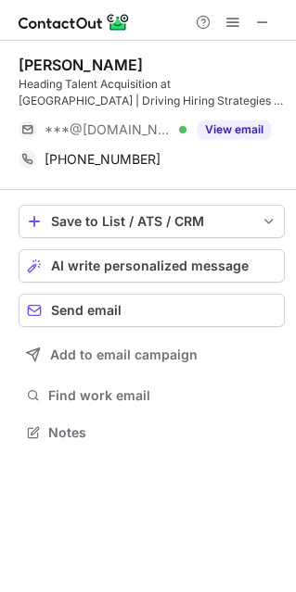
scroll to position [419, 296]
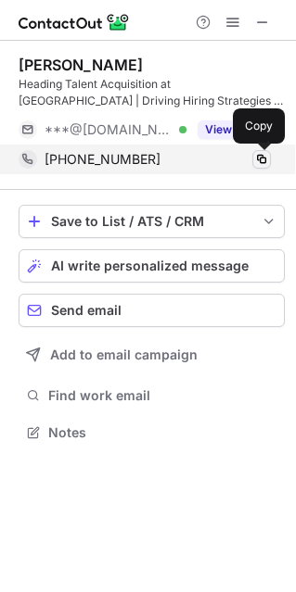
click at [258, 161] on span at bounding box center [261, 159] width 15 height 15
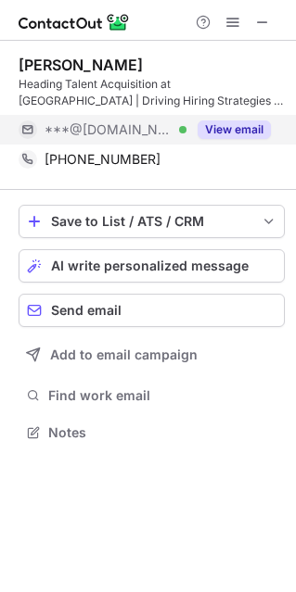
click at [220, 125] on button "View email" at bounding box center [233, 129] width 73 height 19
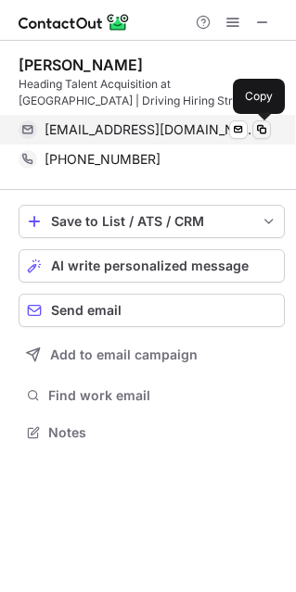
click at [258, 126] on span at bounding box center [261, 129] width 15 height 15
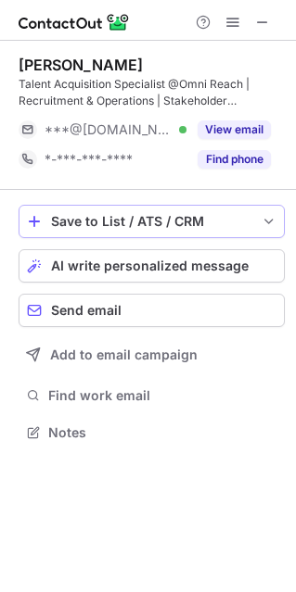
scroll to position [419, 296]
click at [214, 175] on div "[PERSON_NAME] Talent Acquisition Specialist @Omni Reach | Recruitment & Operati…" at bounding box center [152, 115] width 266 height 149
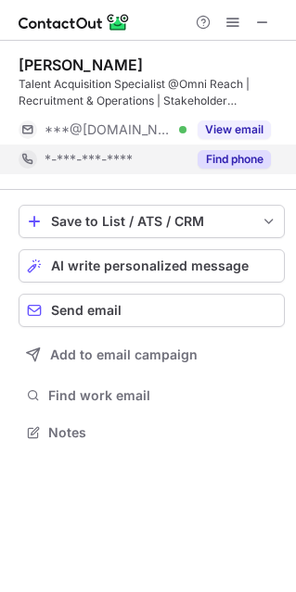
click at [221, 165] on button "Find phone" at bounding box center [233, 159] width 73 height 19
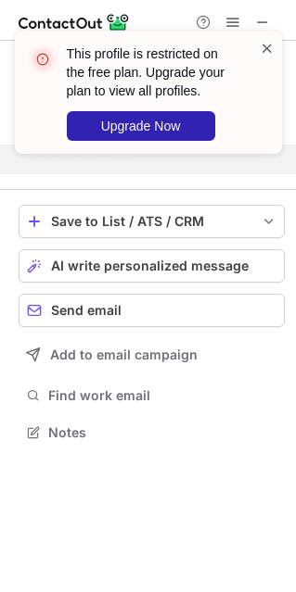
click at [267, 48] on span at bounding box center [266, 48] width 15 height 19
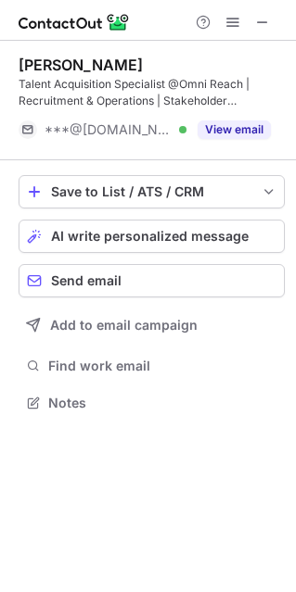
scroll to position [389, 296]
click at [262, 19] on div "This profile is restricted on the free plan. Upgrade your plan to view all prof…" at bounding box center [148, 100] width 296 height 174
click at [260, 19] on span at bounding box center [262, 22] width 15 height 15
